Goal: Communication & Community: Answer question/provide support

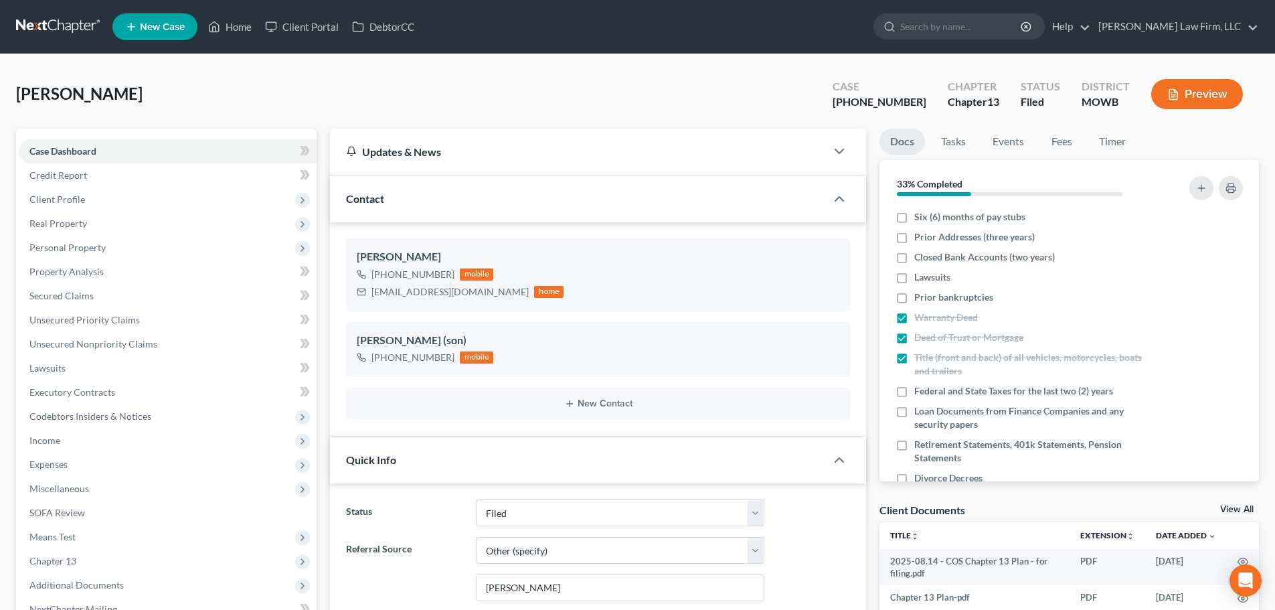
select select "3"
select select "6"
select select "0"
click at [962, 25] on input "search" at bounding box center [961, 26] width 122 height 25
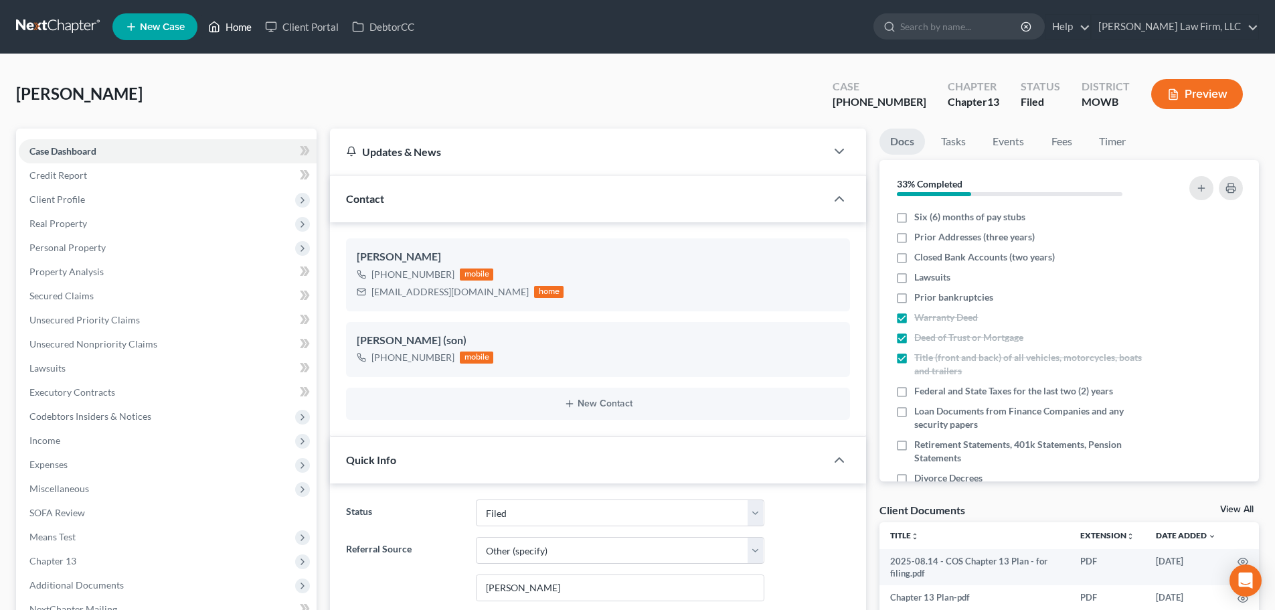
click at [240, 20] on link "Home" at bounding box center [229, 27] width 57 height 24
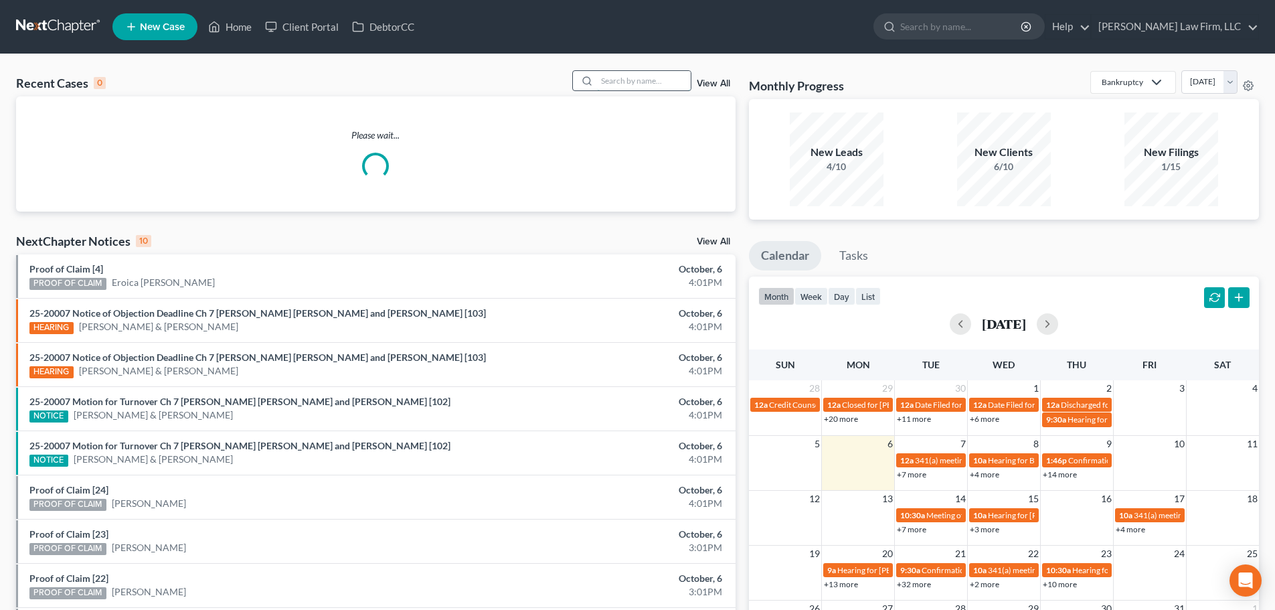
click at [607, 78] on input "search" at bounding box center [644, 80] width 94 height 19
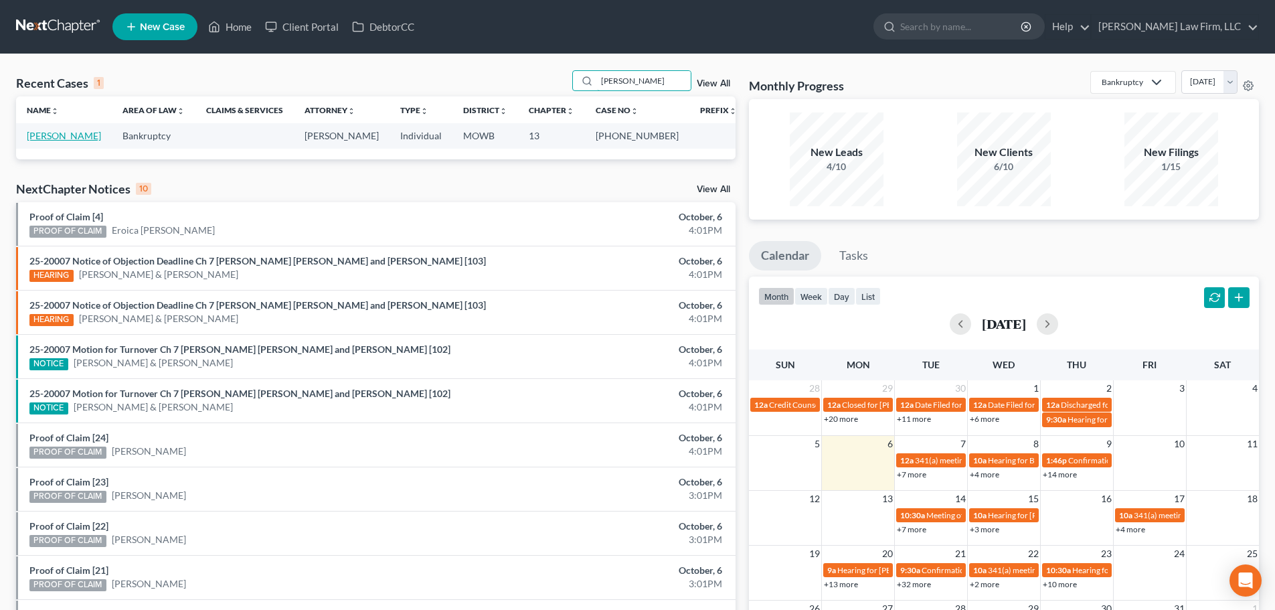
type input "[PERSON_NAME]"
click at [66, 133] on link "[PERSON_NAME]" at bounding box center [64, 135] width 74 height 11
select select "6"
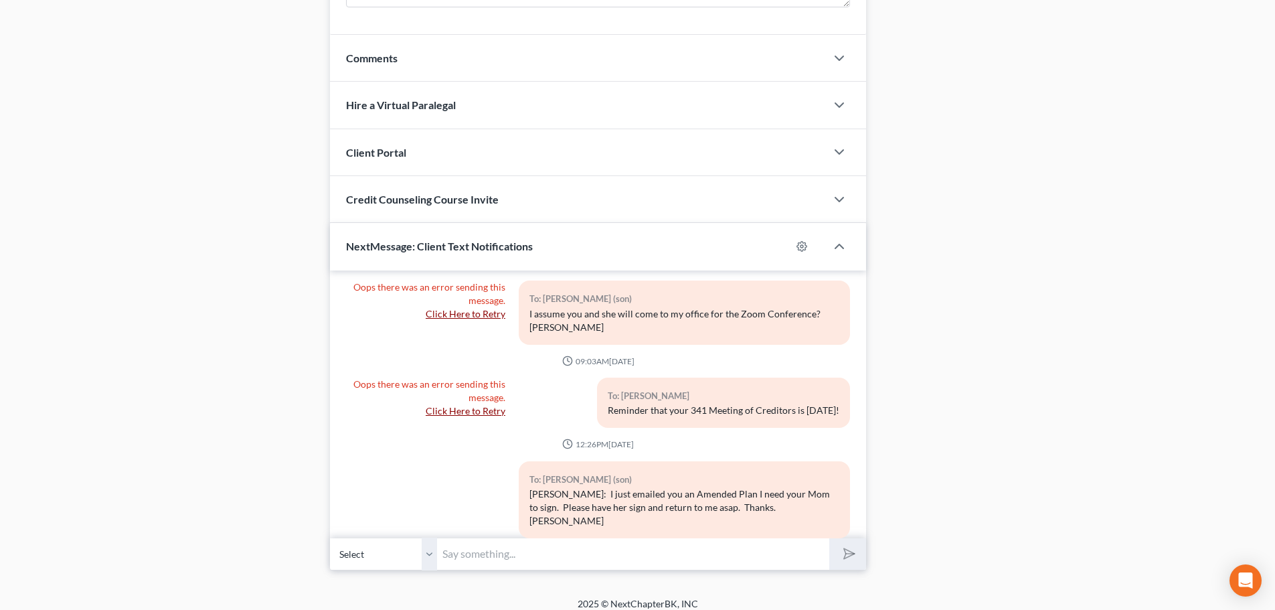
scroll to position [1229, 0]
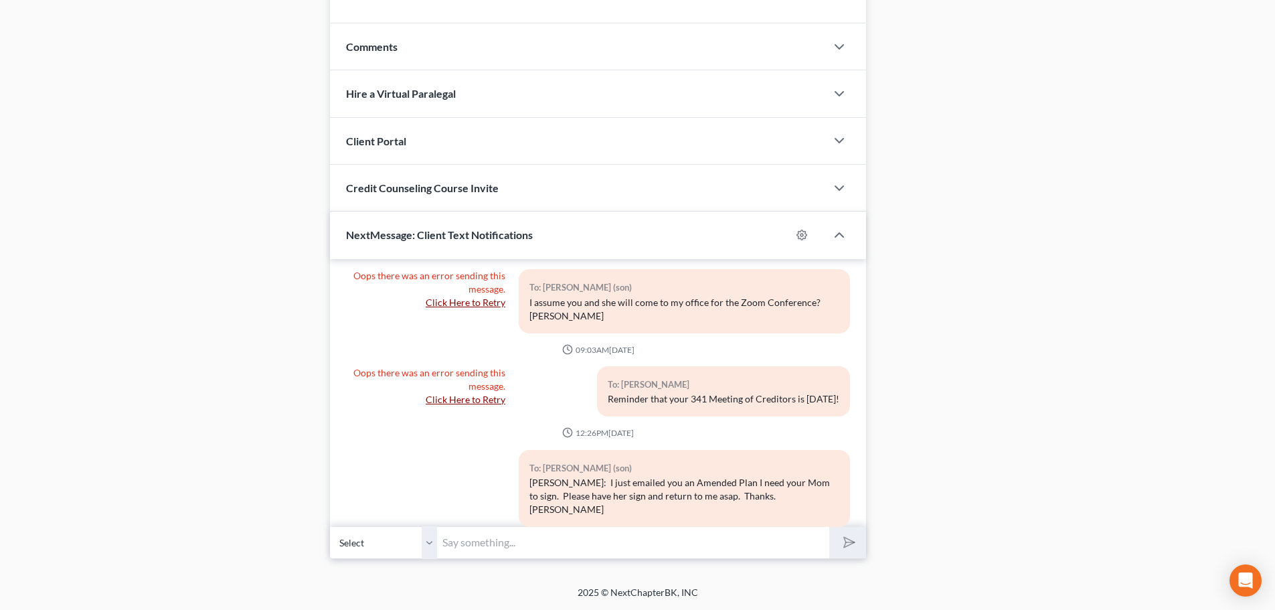
click at [447, 542] on input "text" at bounding box center [633, 542] width 392 height 33
click at [428, 544] on select "Select [PHONE_NUMBER] - [PERSON_NAME] [PHONE_NUMBER] - [PERSON_NAME] (son)" at bounding box center [383, 542] width 107 height 33
select select "1"
click at [330, 526] on select "Select [PHONE_NUMBER] - [PERSON_NAME] [PHONE_NUMBER] - [PERSON_NAME] (son)" at bounding box center [383, 542] width 107 height 33
click at [450, 537] on input "text" at bounding box center [633, 542] width 392 height 33
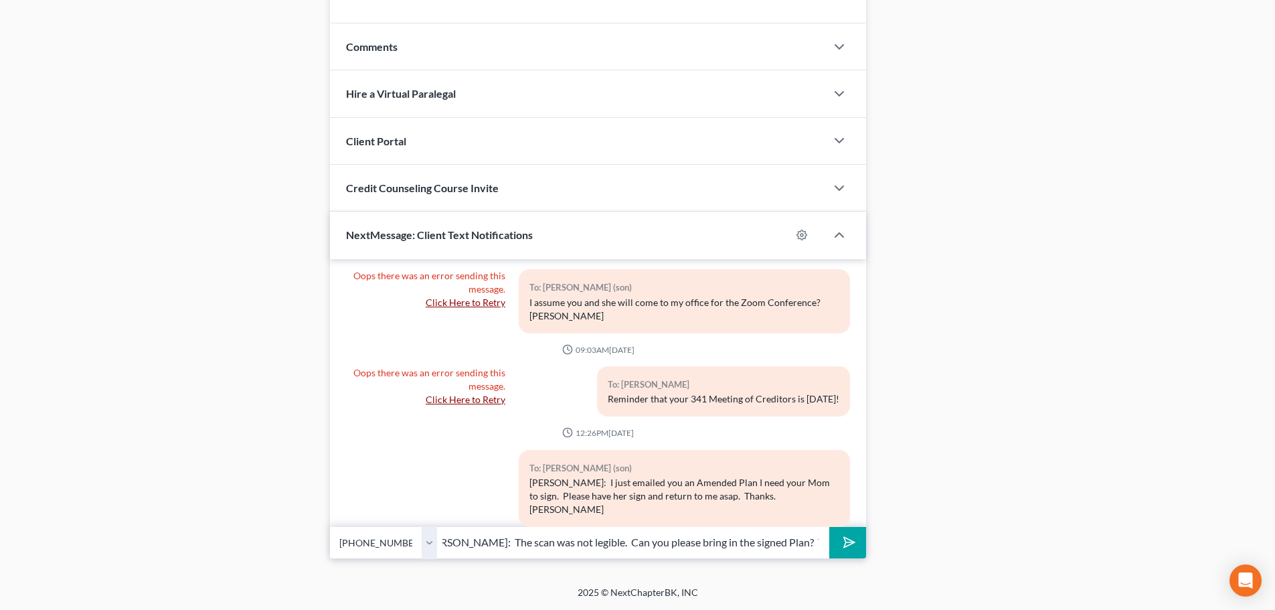
scroll to position [0, 21]
type input "[PERSON_NAME]: The scan was not legible. Can you please bring in the signed Pla…"
click at [847, 539] on icon "submit" at bounding box center [846, 542] width 19 height 19
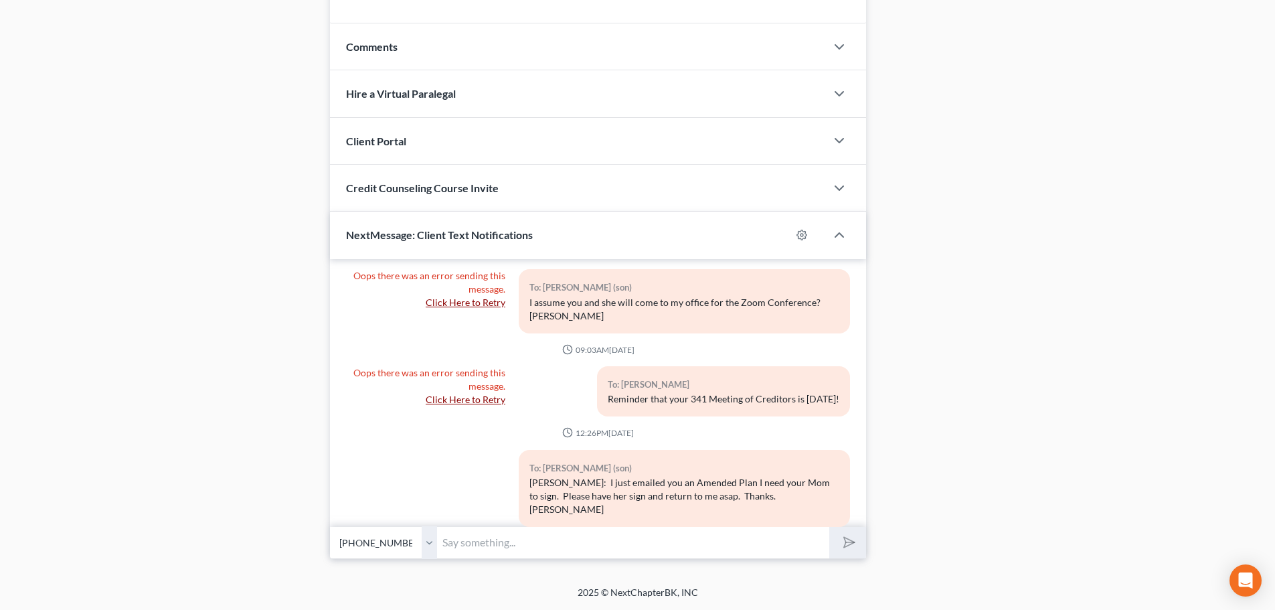
scroll to position [586, 0]
